Goal: Task Accomplishment & Management: Manage account settings

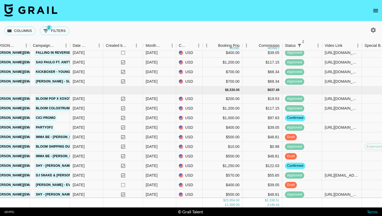
scroll to position [352, 226]
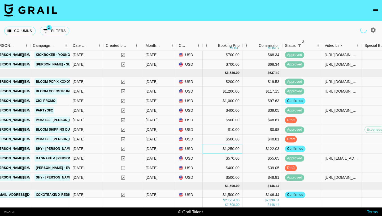
click at [210, 147] on div "$1,250.00" at bounding box center [223, 149] width 40 height 10
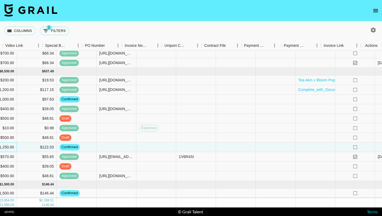
scroll to position [354, 546]
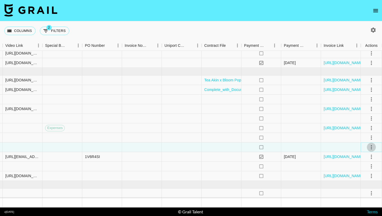
click at [373, 147] on icon "select merge strategy" at bounding box center [372, 147] width 6 height 6
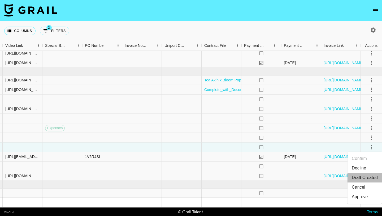
click at [368, 179] on li "Draft Created" at bounding box center [365, 178] width 35 height 10
click at [328, 149] on div at bounding box center [341, 147] width 40 height 10
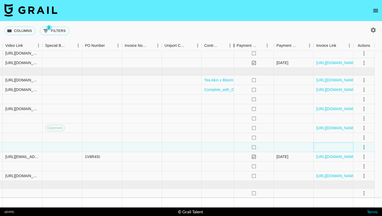
drag, startPoint x: 242, startPoint y: 47, endPoint x: 234, endPoint y: 45, distance: 7.8
click at [234, 45] on div "Contract File" at bounding box center [234, 45] width 6 height 10
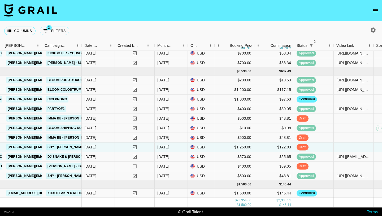
scroll to position [352, 214]
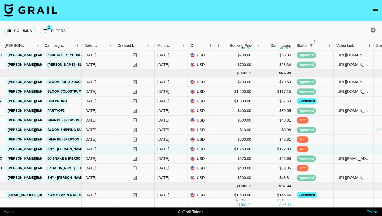
click at [372, 27] on icon "button" at bounding box center [374, 30] width 6 height 6
select select "[DATE]"
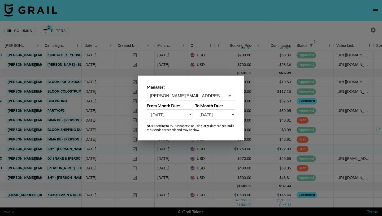
click at [211, 96] on input "[PERSON_NAME][EMAIL_ADDRESS][PERSON_NAME][DOMAIN_NAME]" at bounding box center [187, 96] width 75 height 6
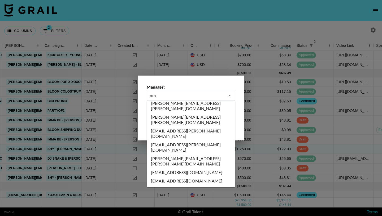
scroll to position [0, 0]
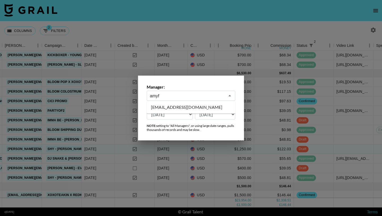
click at [212, 110] on li "[EMAIL_ADDRESS][DOMAIN_NAME]" at bounding box center [191, 107] width 89 height 8
type input "[EMAIL_ADDRESS][DOMAIN_NAME]"
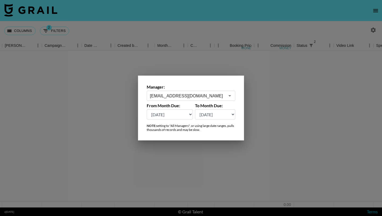
click at [230, 29] on div at bounding box center [191, 108] width 382 height 216
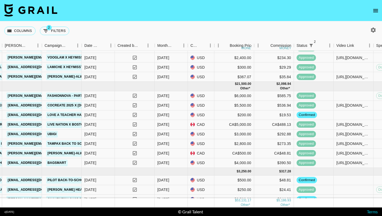
scroll to position [117, 214]
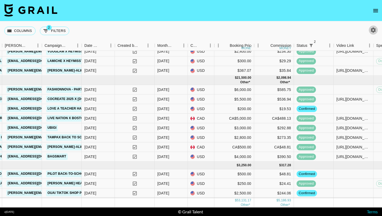
click at [373, 28] on icon "button" at bounding box center [374, 30] width 6 height 6
select select "[DATE]"
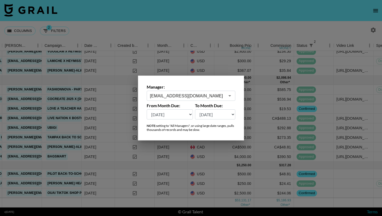
click at [199, 91] on div "[EMAIL_ADDRESS][DOMAIN_NAME] ​" at bounding box center [191, 96] width 89 height 10
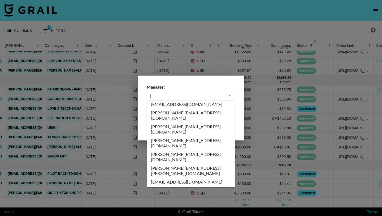
scroll to position [0, 0]
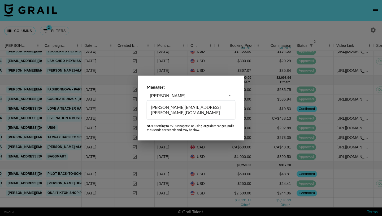
click at [206, 105] on li "[PERSON_NAME][EMAIL_ADDRESS][PERSON_NAME][DOMAIN_NAME]" at bounding box center [191, 110] width 89 height 14
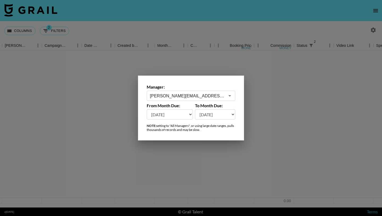
scroll to position [0, 214]
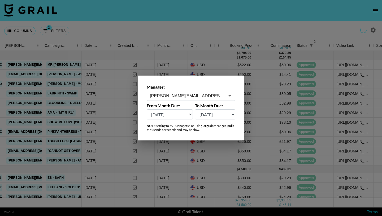
type input "[PERSON_NAME][EMAIL_ADDRESS][PERSON_NAME][DOMAIN_NAME]"
click at [220, 35] on div at bounding box center [191, 108] width 382 height 216
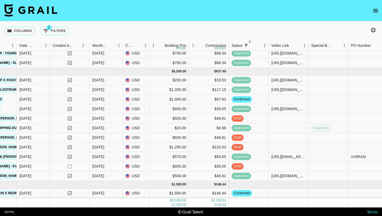
scroll to position [354, 275]
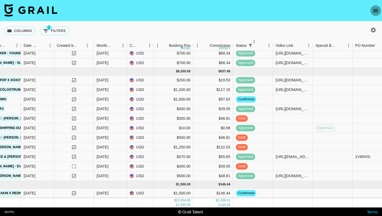
click at [375, 12] on icon "open drawer" at bounding box center [376, 10] width 5 height 3
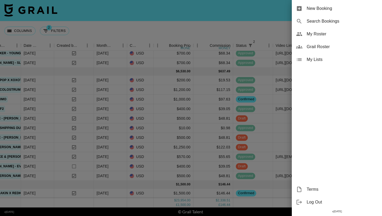
click at [317, 36] on span "My Roster" at bounding box center [342, 34] width 71 height 6
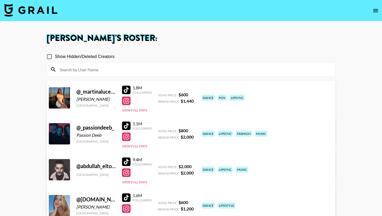
click at [170, 70] on input at bounding box center [195, 69] width 276 height 8
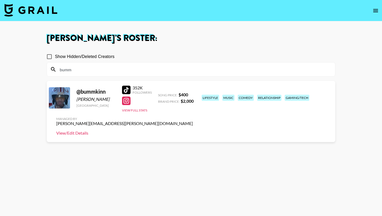
type input "bumm"
click at [193, 130] on link "View/Edit Details" at bounding box center [124, 132] width 137 height 5
click at [110, 69] on input "bumm" at bounding box center [195, 69] width 276 height 8
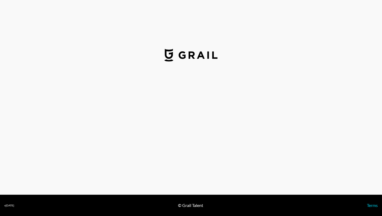
select select "USD"
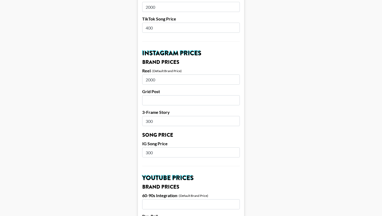
scroll to position [218, 0]
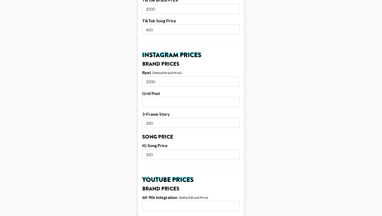
click at [148, 118] on input "300" at bounding box center [191, 123] width 98 height 10
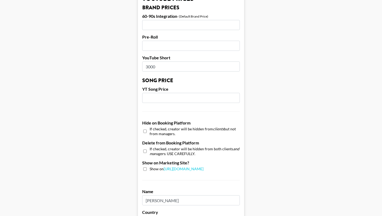
scroll to position [505, 0]
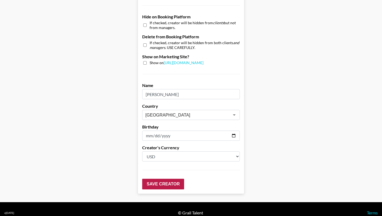
type input "500"
click at [168, 178] on input "Save Creator" at bounding box center [163, 183] width 42 height 11
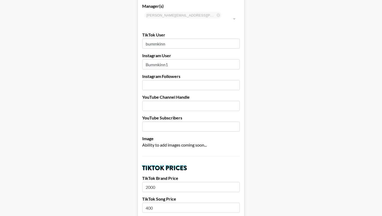
scroll to position [0, 0]
